Goal: Book appointment/travel/reservation

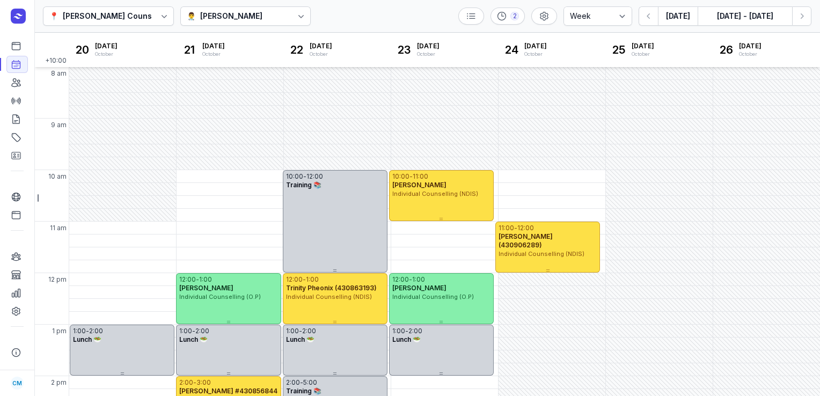
select select "week"
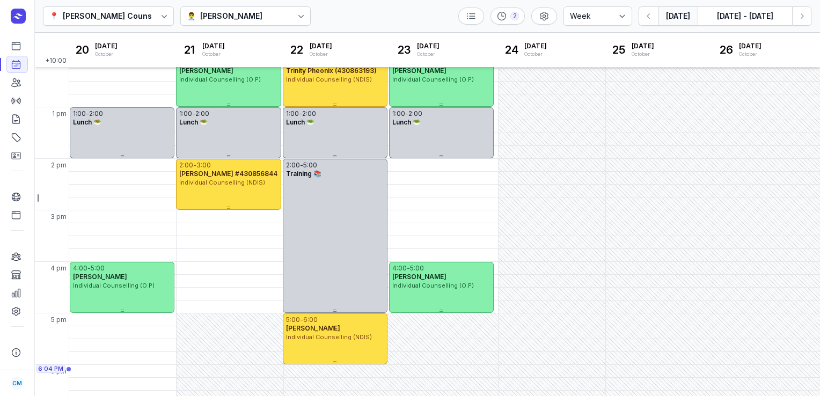
click at [669, 16] on button "[DATE]" at bounding box center [678, 15] width 40 height 19
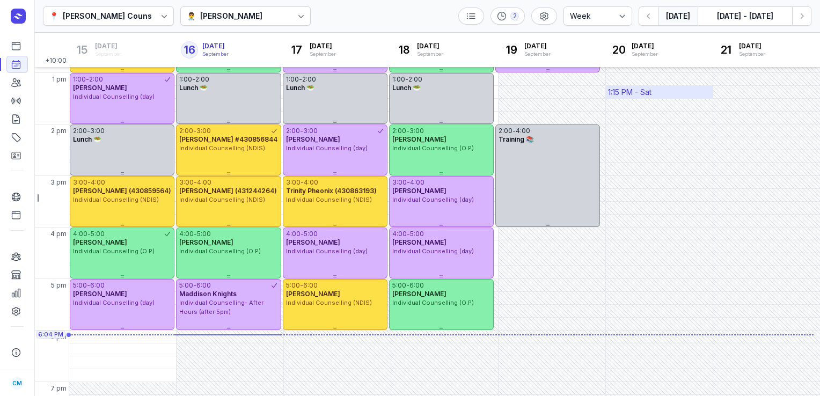
scroll to position [252, 0]
click at [804, 20] on icon "button" at bounding box center [802, 16] width 11 height 11
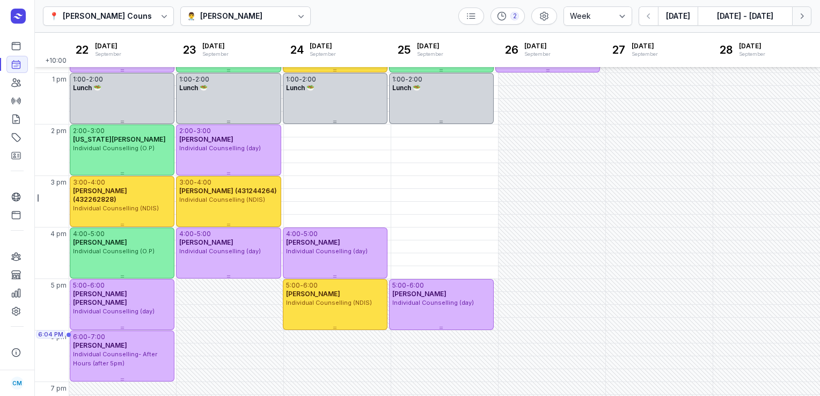
click at [804, 20] on icon "button" at bounding box center [802, 16] width 11 height 11
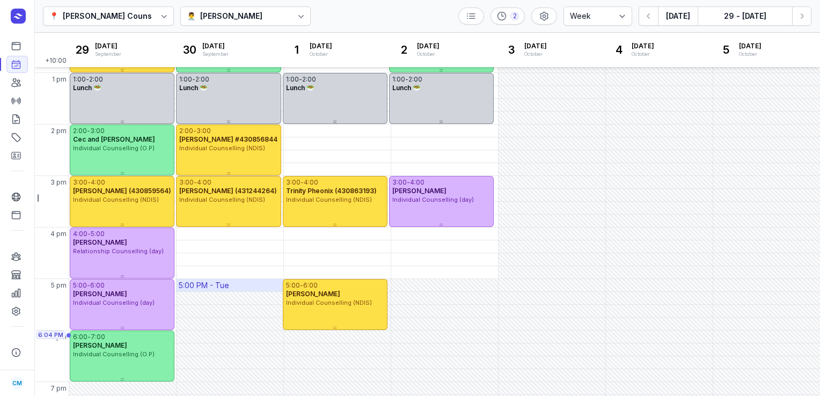
click at [223, 287] on div "5:00 PM - Tue" at bounding box center [204, 285] width 50 height 11
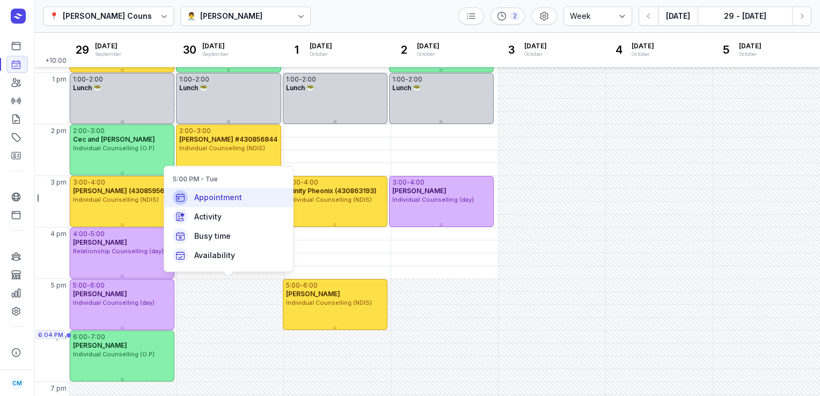
click at [236, 199] on span "Appointment" at bounding box center [218, 197] width 48 height 11
select select
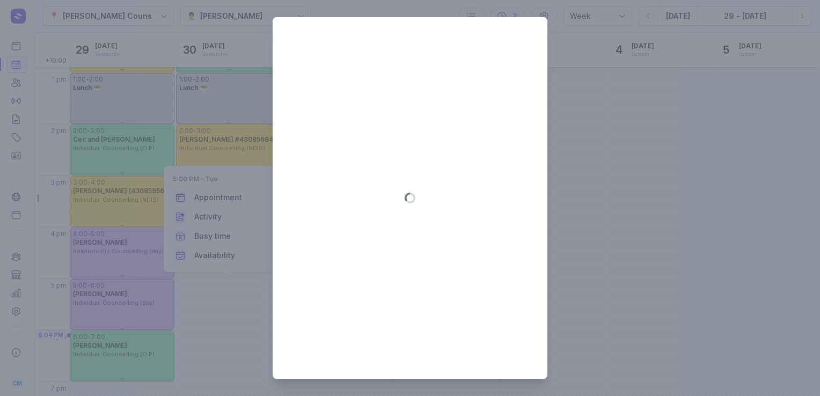
type input "[DATE]"
select select "17:00"
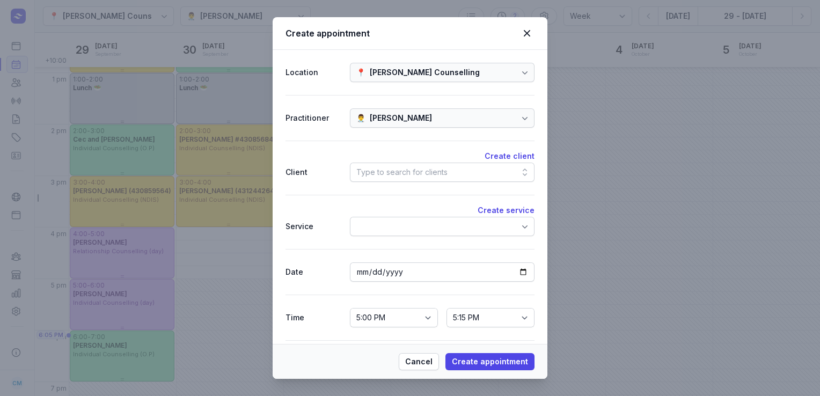
click at [365, 177] on div "Type to search for clients" at bounding box center [401, 172] width 91 height 13
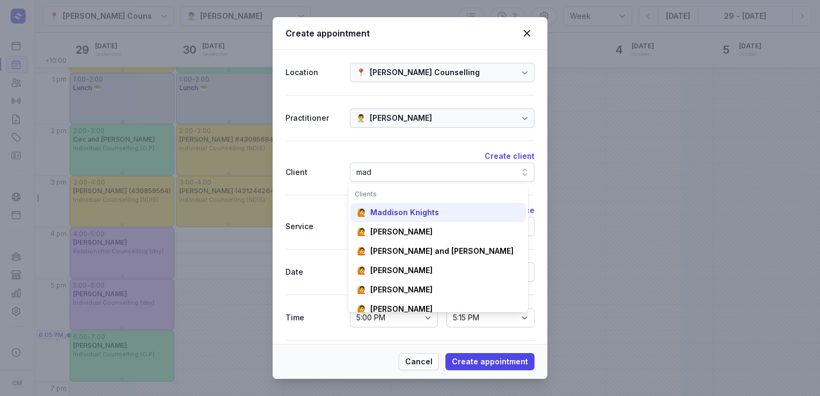
type input "mad"
click at [404, 209] on div "Maddison Knights" at bounding box center [404, 212] width 69 height 11
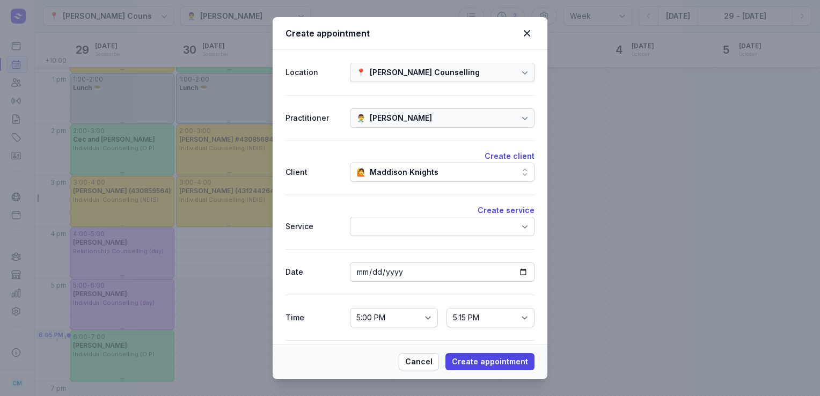
click at [405, 223] on div at bounding box center [442, 226] width 185 height 19
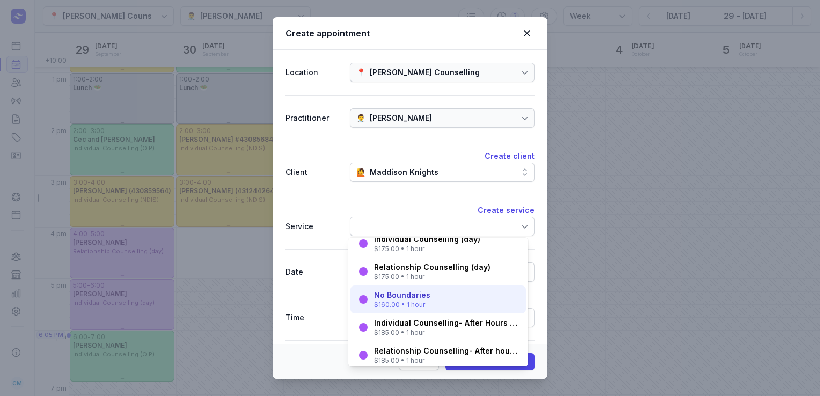
scroll to position [28, 0]
click at [384, 327] on div "Individual Counselling- After Hours (after 5pm)" at bounding box center [446, 322] width 145 height 11
select select "18:00"
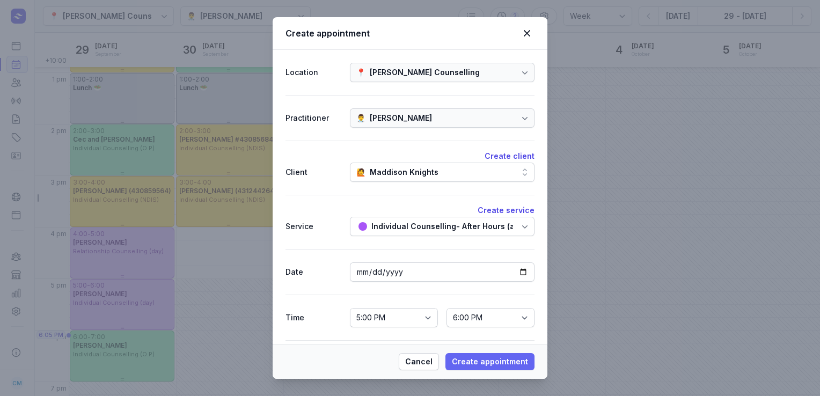
click at [466, 356] on span "Create appointment" at bounding box center [490, 361] width 76 height 13
select select
